Goal: Find specific page/section: Find specific page/section

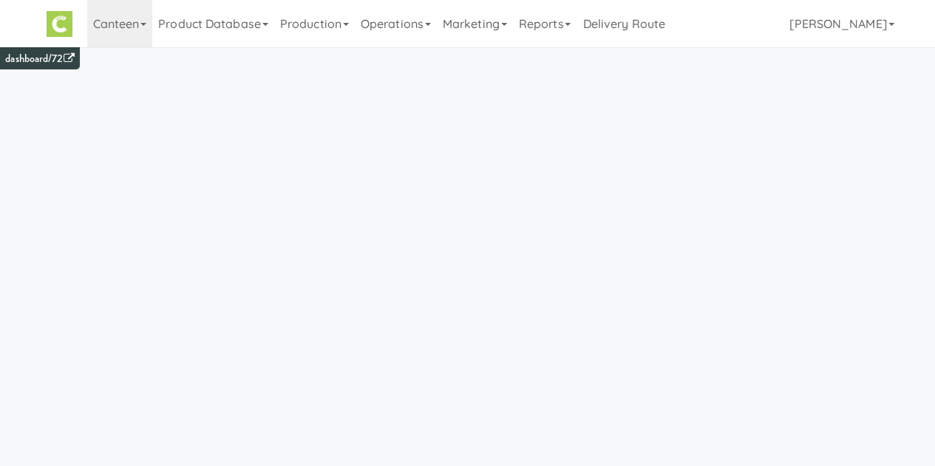
click at [120, 29] on link "Canteen" at bounding box center [120, 23] width 66 height 47
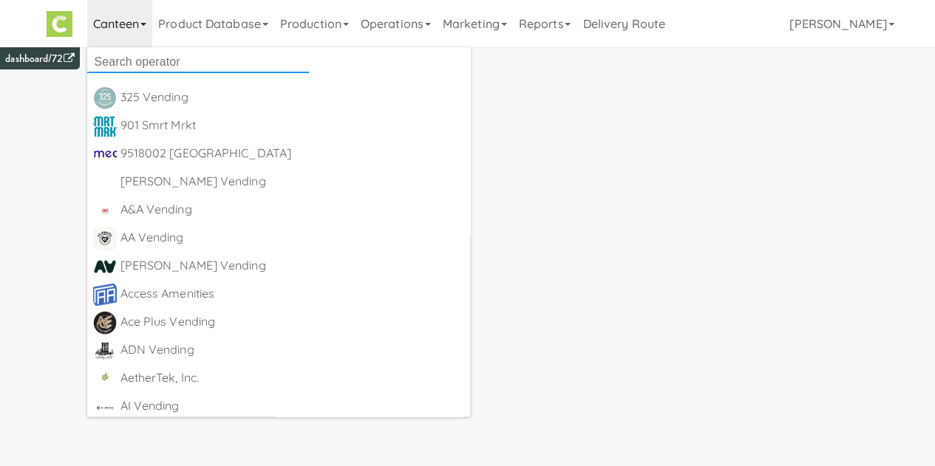
click at [138, 58] on input "text" at bounding box center [198, 62] width 222 height 22
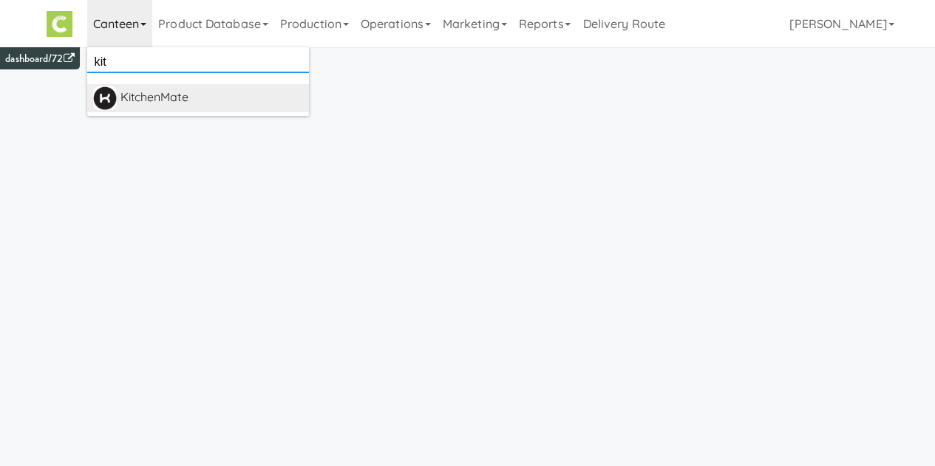
type input "kit"
click at [165, 98] on div "KitchenMate" at bounding box center [211, 97] width 183 height 22
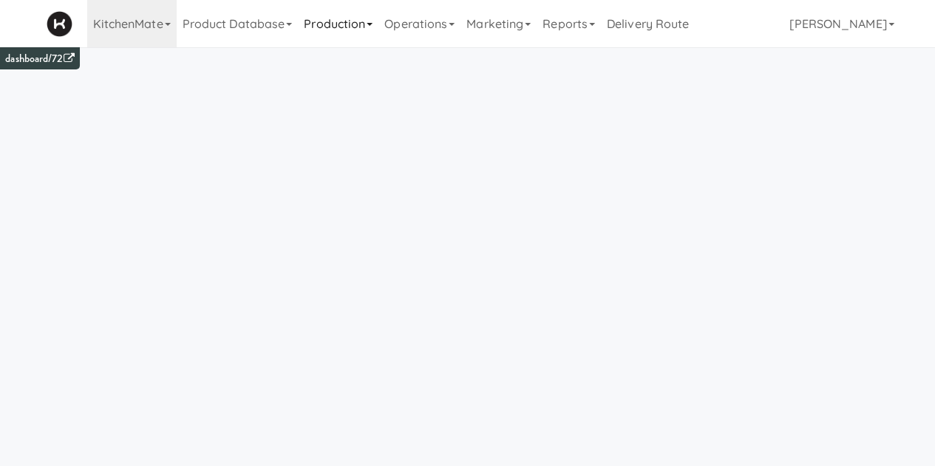
click at [343, 30] on link "Production" at bounding box center [338, 23] width 81 height 47
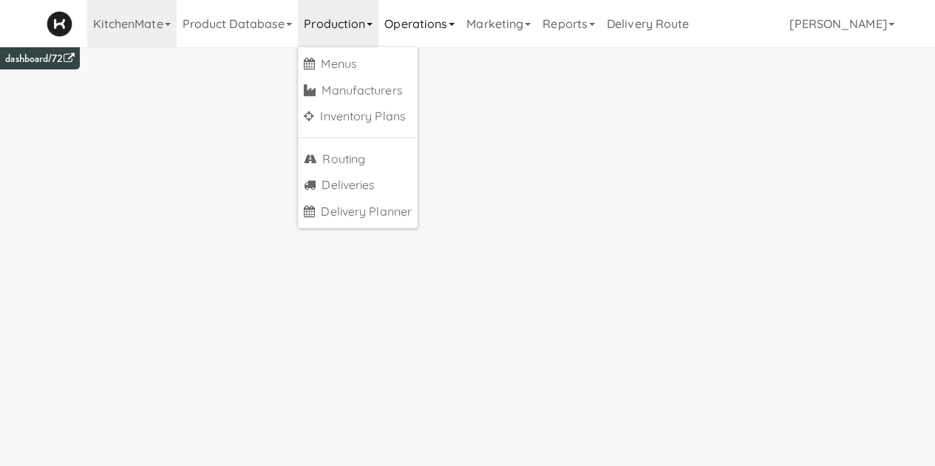
click at [416, 24] on link "Operations" at bounding box center [419, 23] width 82 height 47
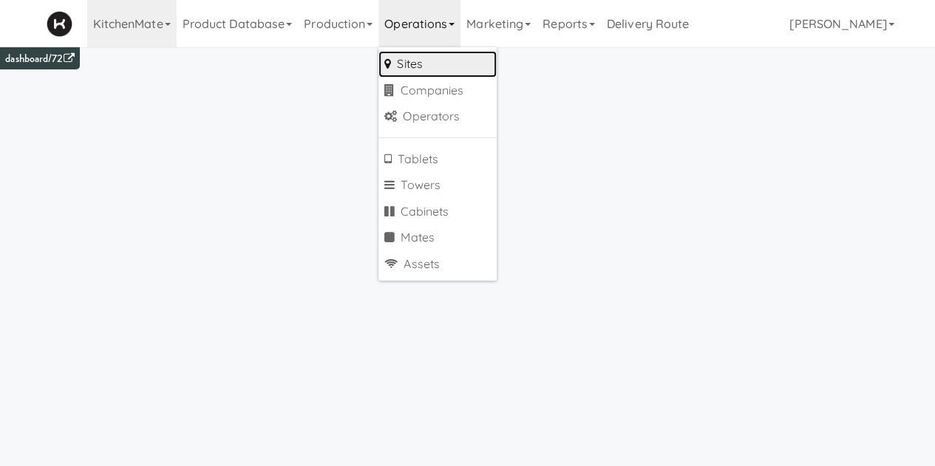
click at [416, 58] on link "Sites" at bounding box center [437, 64] width 118 height 27
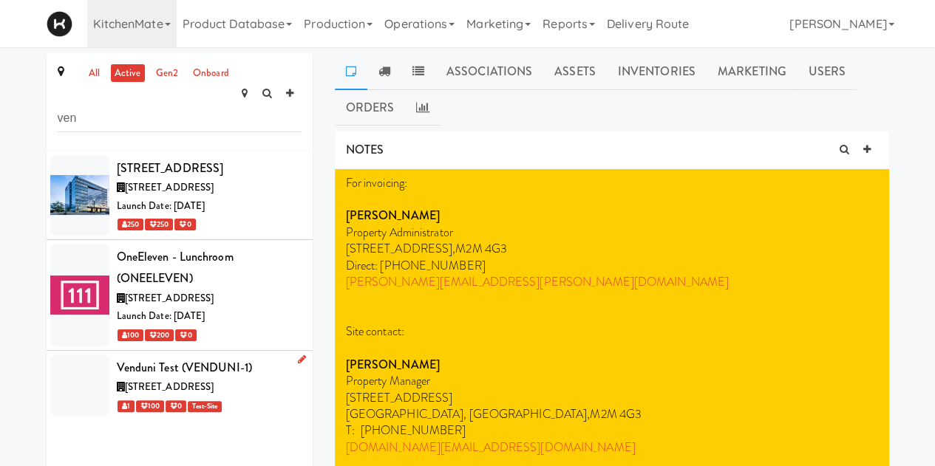
type input "ven"
click at [247, 370] on div "Venduni Test (VENDUNI-1)" at bounding box center [209, 368] width 185 height 22
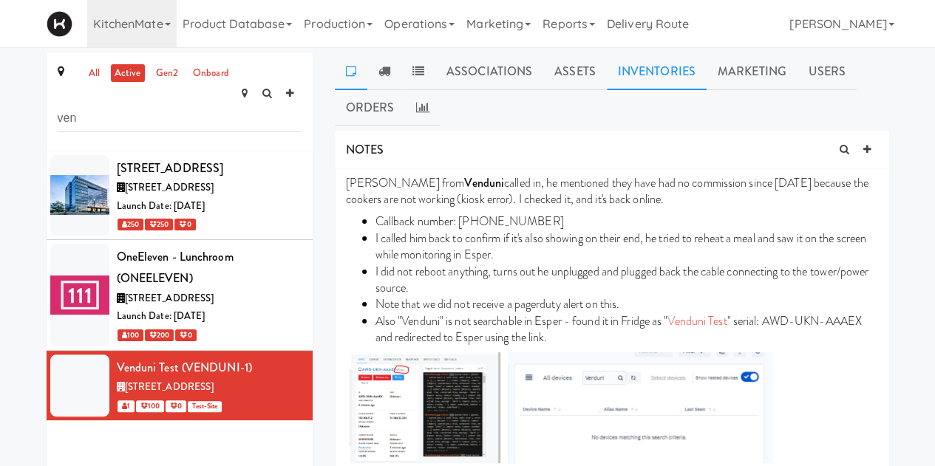
click at [650, 79] on link "Inventories" at bounding box center [657, 71] width 100 height 37
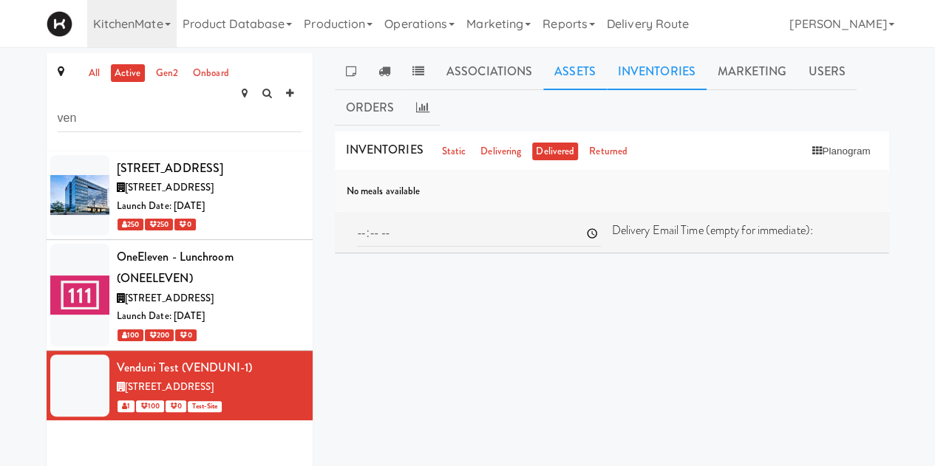
click at [564, 68] on link "Assets" at bounding box center [575, 71] width 64 height 37
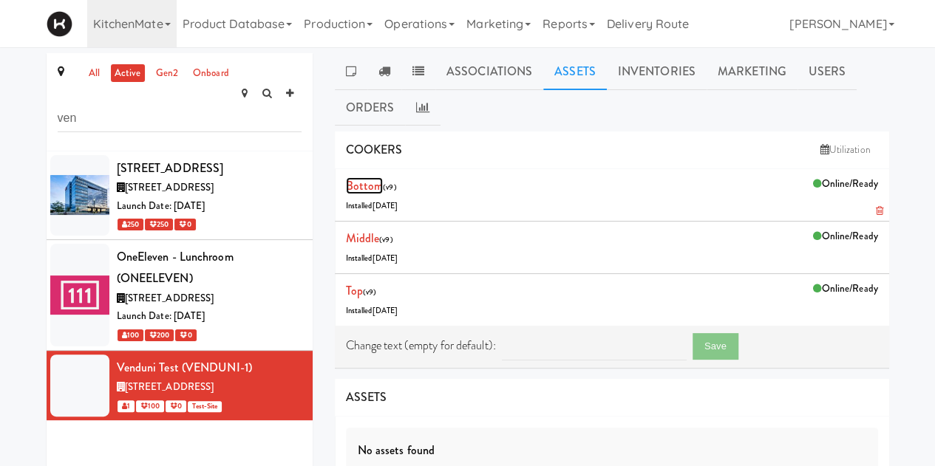
click at [364, 187] on link "Bottom" at bounding box center [365, 185] width 38 height 17
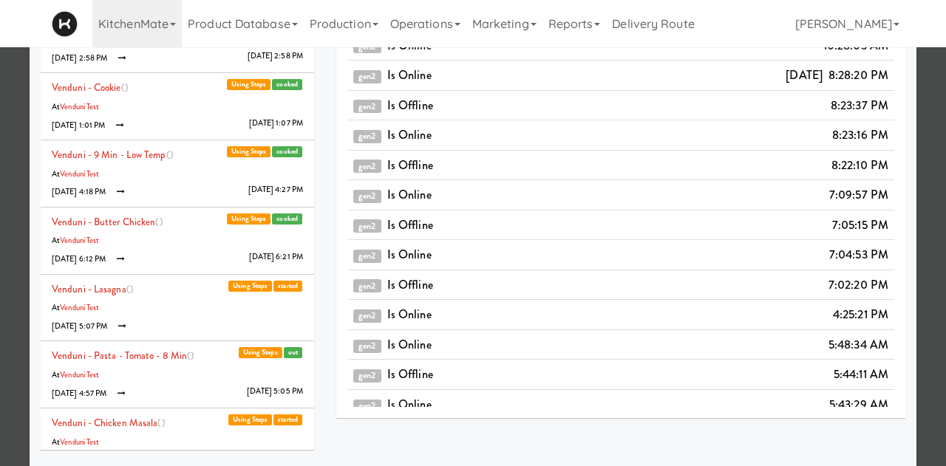
click at [540, 80] on div at bounding box center [609, 75] width 355 height 22
click at [912, 157] on div at bounding box center [473, 233] width 946 height 466
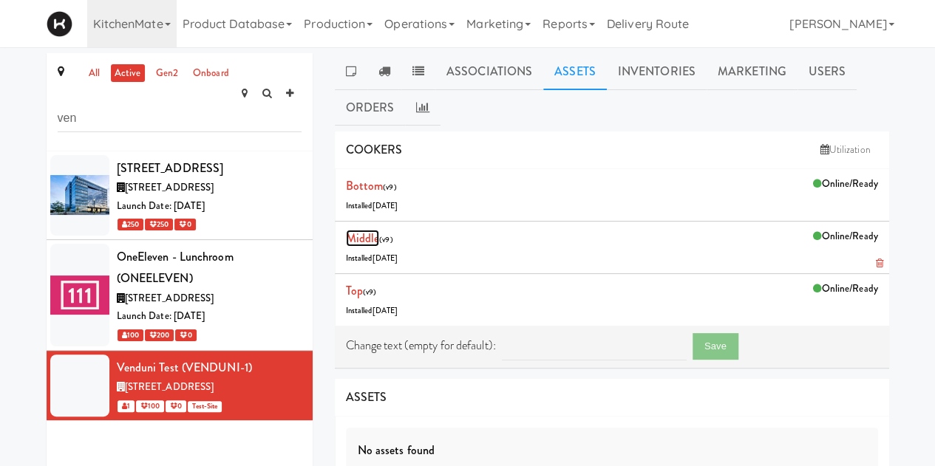
click at [363, 237] on link "Middle" at bounding box center [363, 238] width 34 height 17
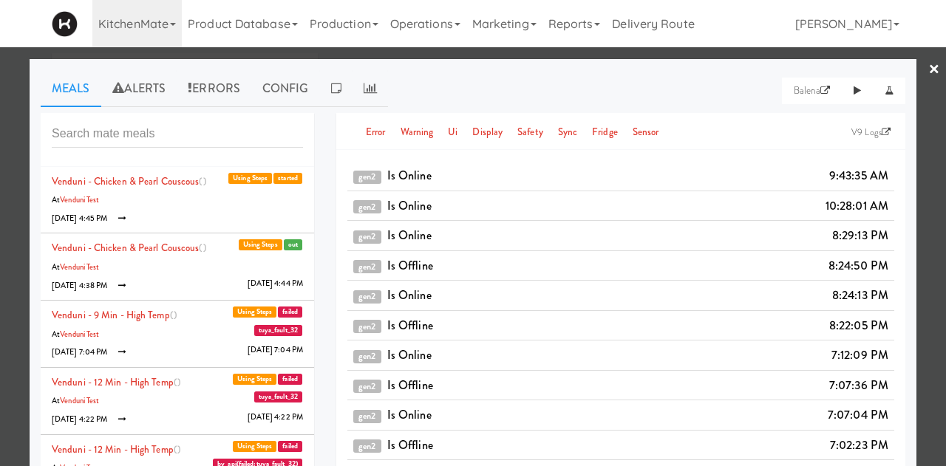
click at [928, 67] on link "×" at bounding box center [934, 70] width 12 height 46
